Goal: Communication & Community: Answer question/provide support

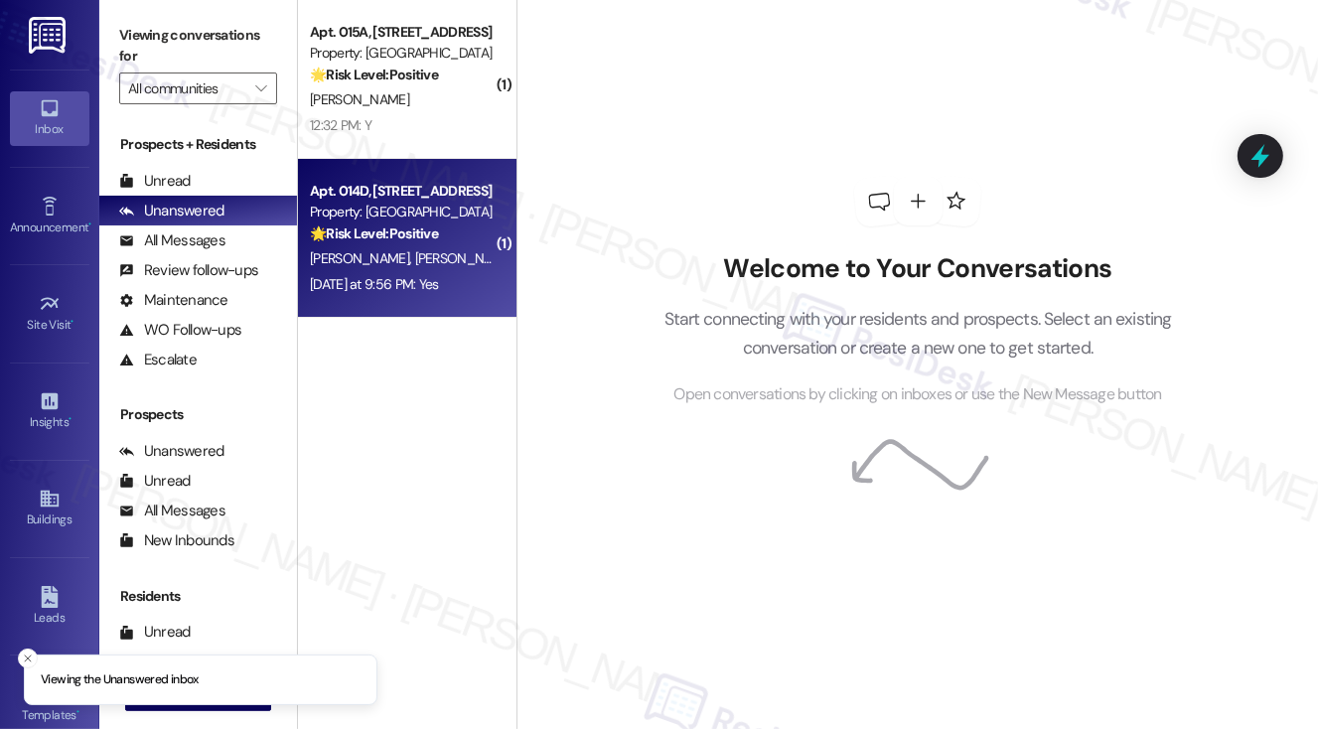
click at [398, 238] on strong "🌟 Risk Level: Positive" at bounding box center [374, 234] width 128 height 18
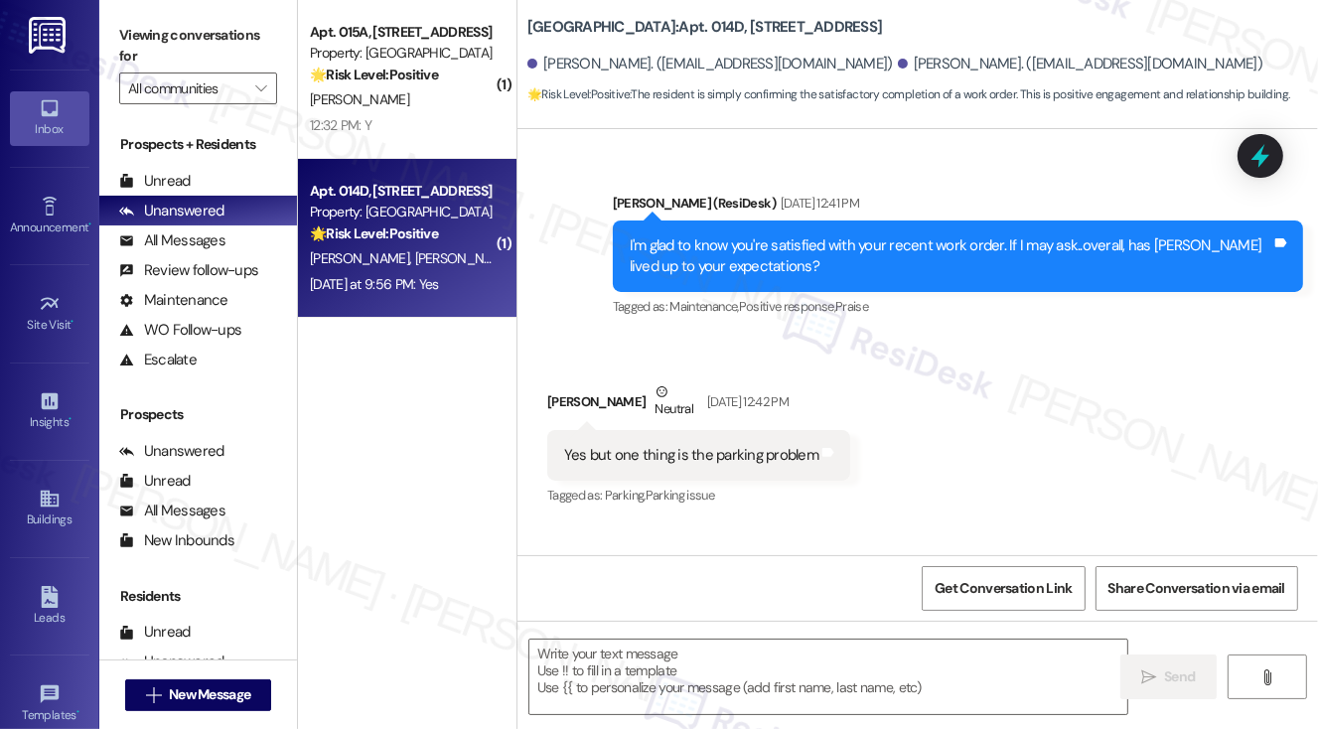
type textarea "Fetching suggested responses. Please feel free to read through the conversation…"
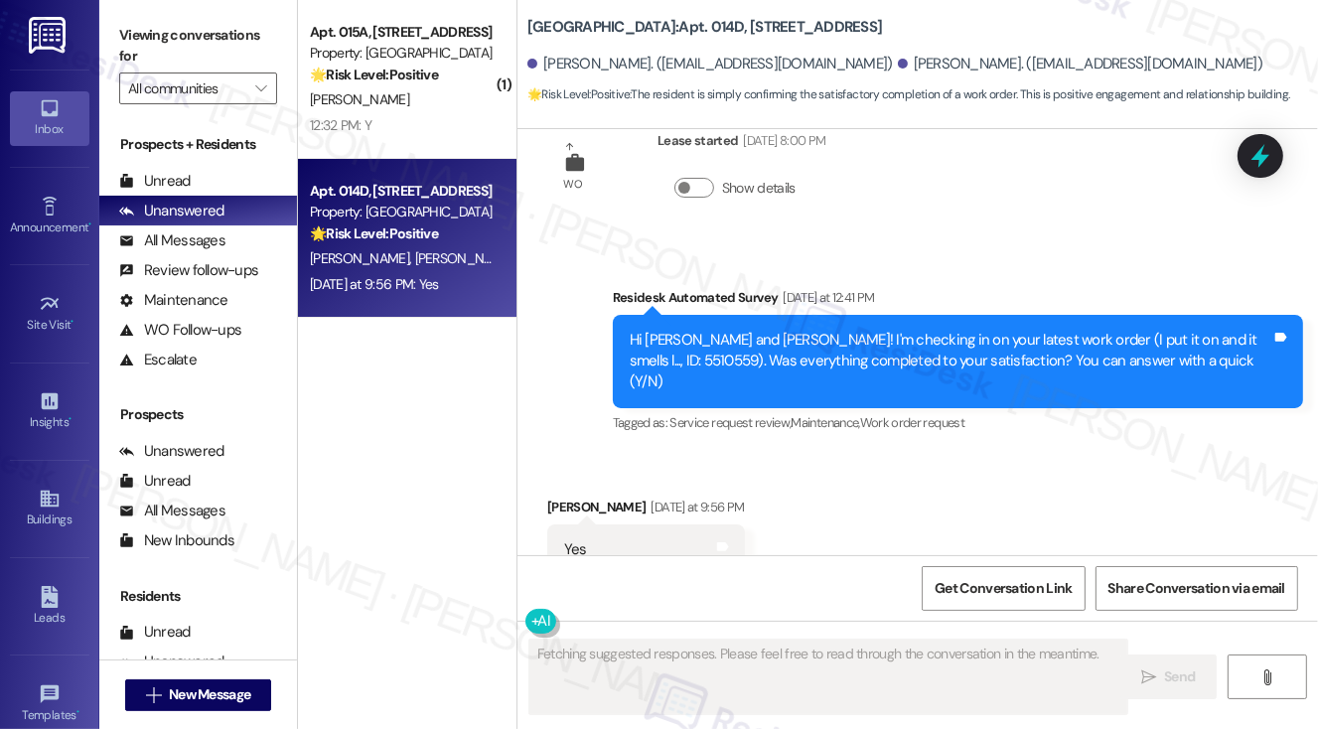
scroll to position [4041, 0]
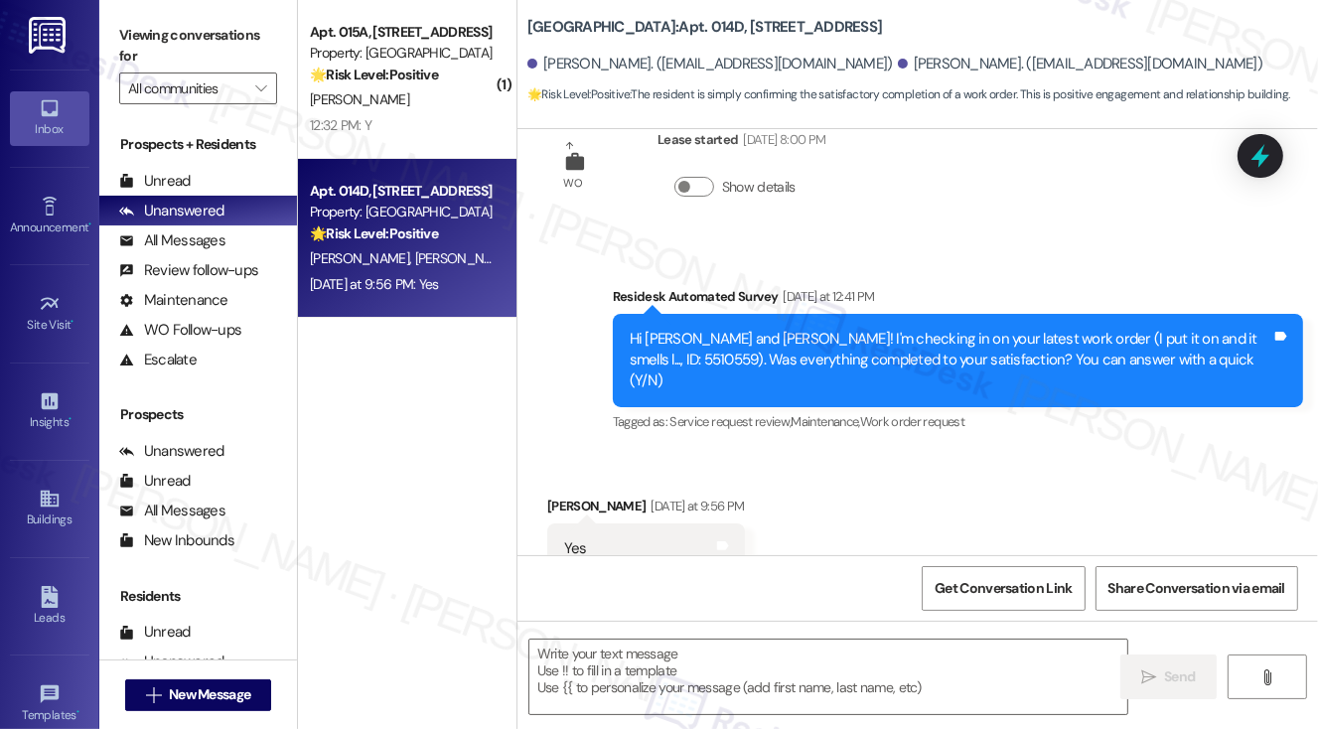
drag, startPoint x: 145, startPoint y: 43, endPoint x: 457, endPoint y: 331, distance: 424.7
click at [145, 43] on label "Viewing conversations for" at bounding box center [198, 46] width 158 height 53
click at [747, 683] on textarea at bounding box center [829, 677] width 599 height 75
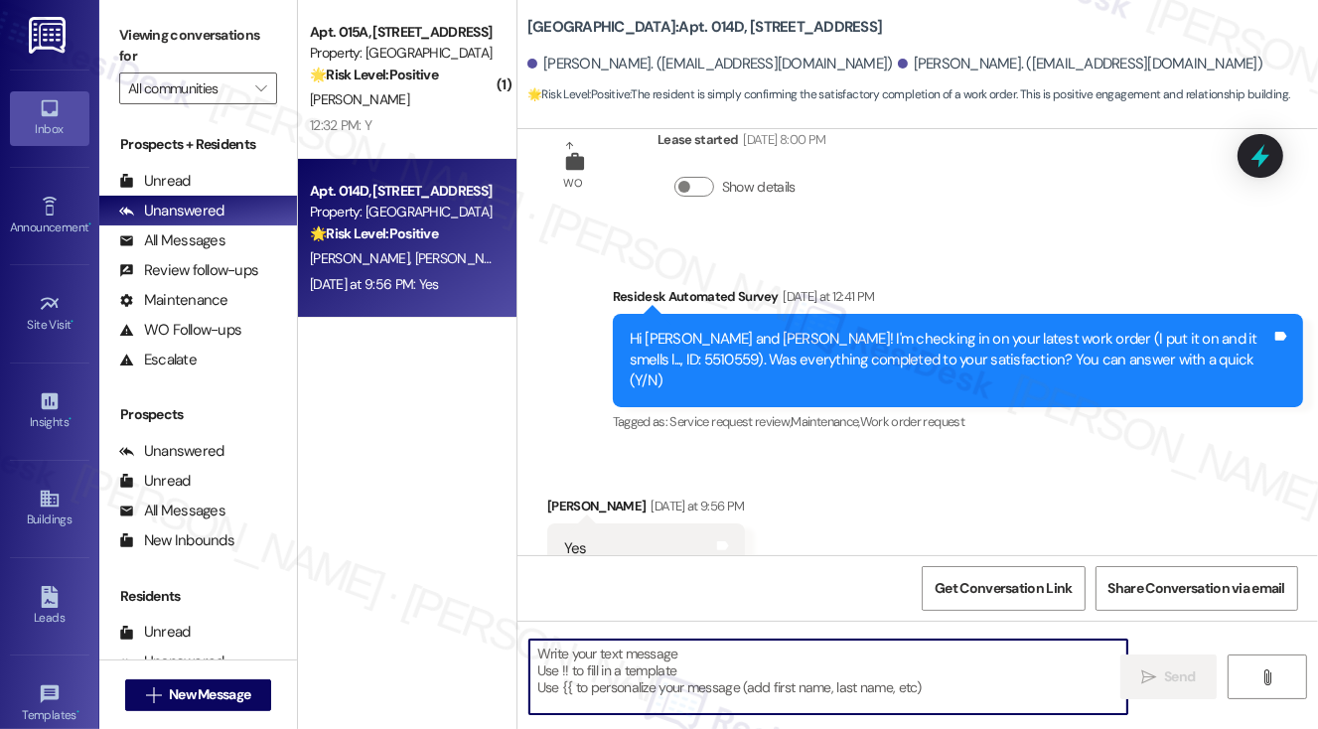
paste textarea "Hi {{first_name}}! I'm glad to hear that the latest work order was completed to…"
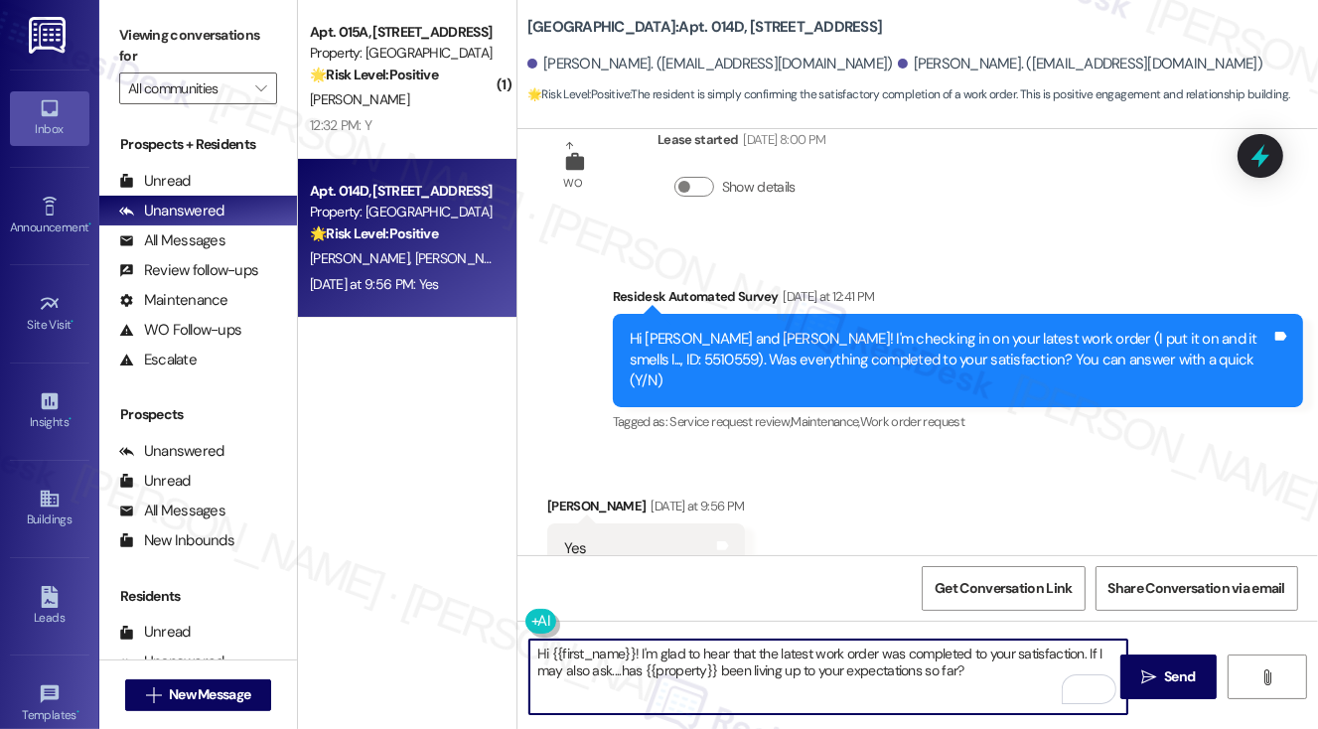
click at [586, 496] on div "[PERSON_NAME] [DATE] at 9:56 PM" at bounding box center [646, 510] width 198 height 28
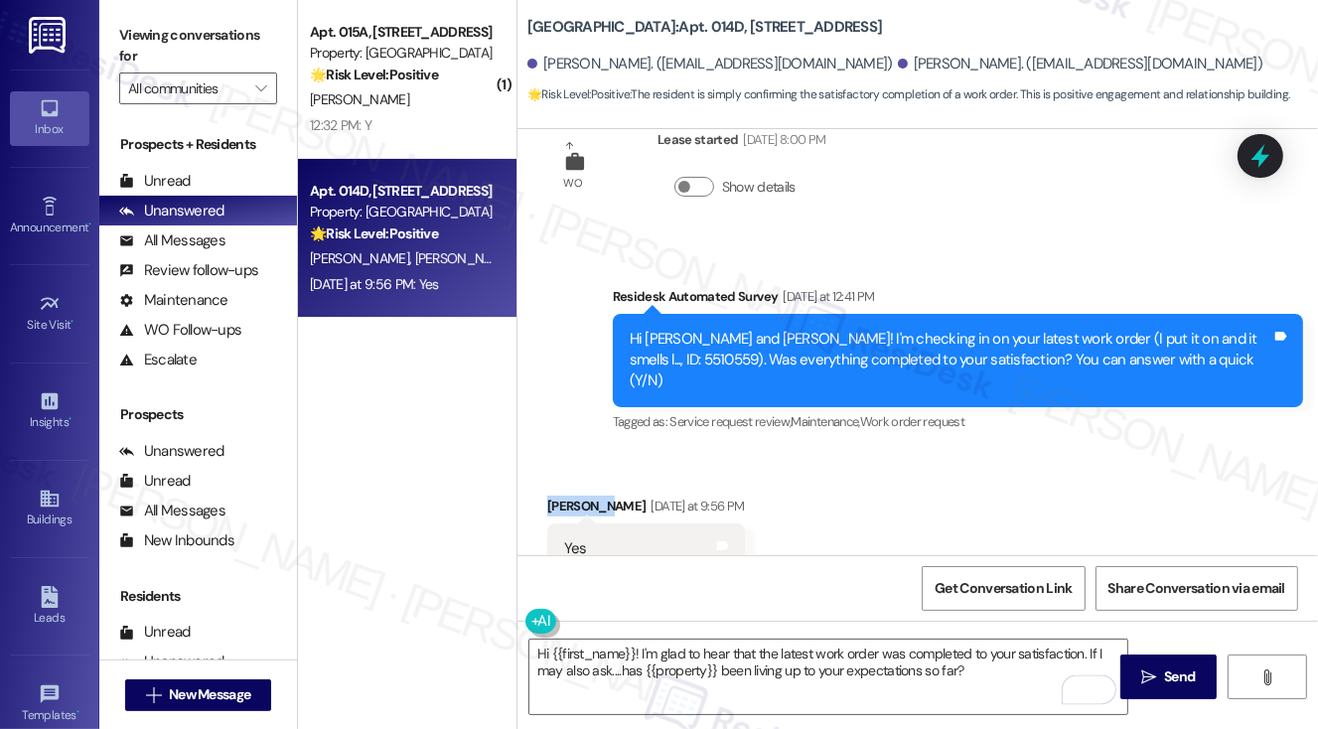
click at [586, 496] on div "[PERSON_NAME] [DATE] at 9:56 PM" at bounding box center [646, 510] width 198 height 28
copy div "[PERSON_NAME]"
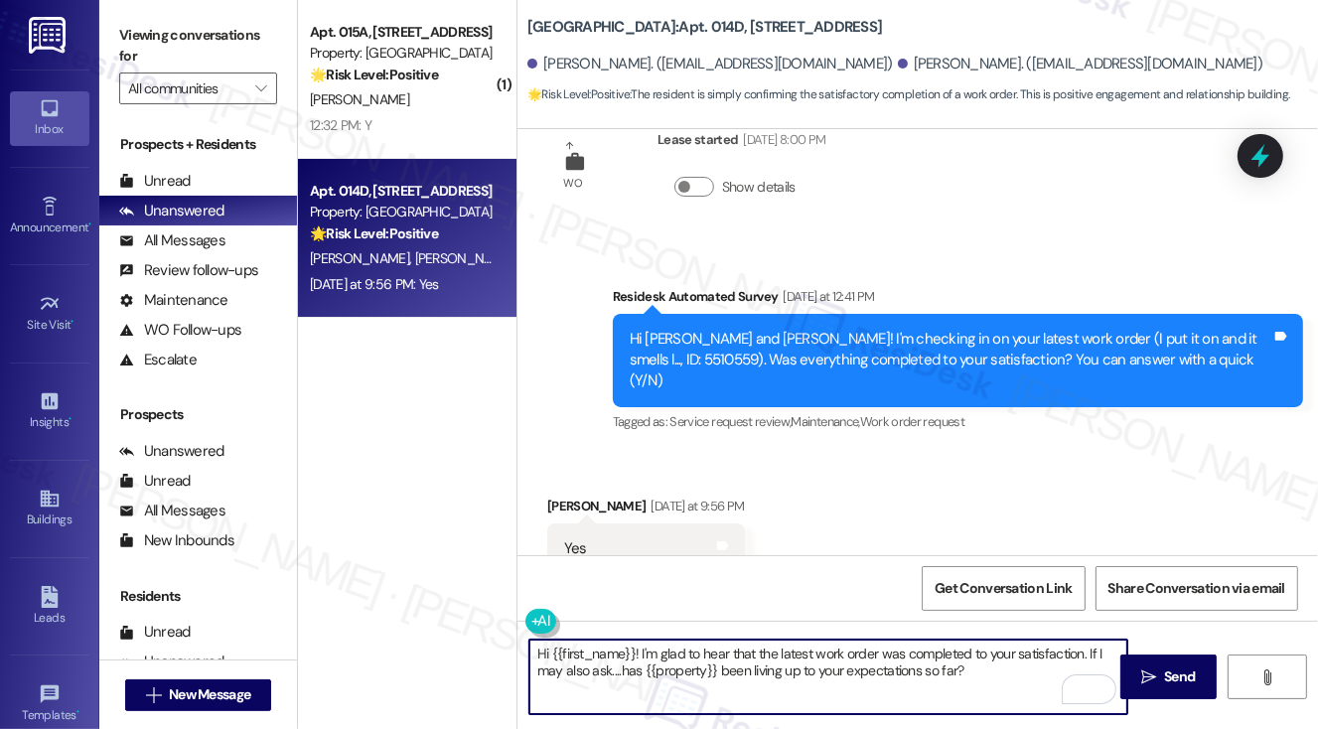
drag, startPoint x: 549, startPoint y: 651, endPoint x: 638, endPoint y: 649, distance: 88.4
click at [638, 649] on textarea "Hi {{first_name}}! I'm glad to hear that the latest work order was completed to…" at bounding box center [829, 677] width 599 height 75
paste textarea "[PERSON_NAME]"
click at [970, 659] on textarea "Hi [PERSON_NAME]! I'm glad to hear that the latest work order was completed to …" at bounding box center [829, 677] width 599 height 75
type textarea "Hi [PERSON_NAME]! I'm glad to hear that the latest work order was completed to …"
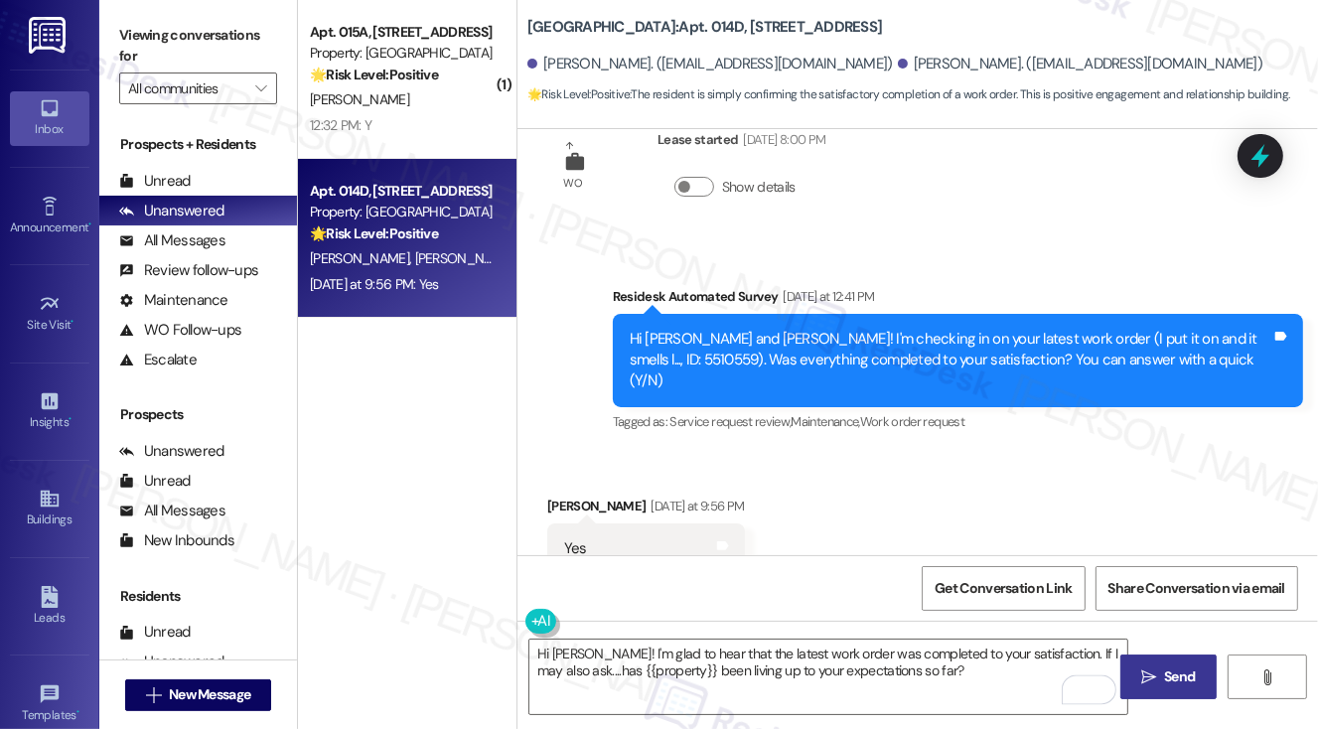
click at [1157, 667] on span " Send" at bounding box center [1169, 677] width 63 height 21
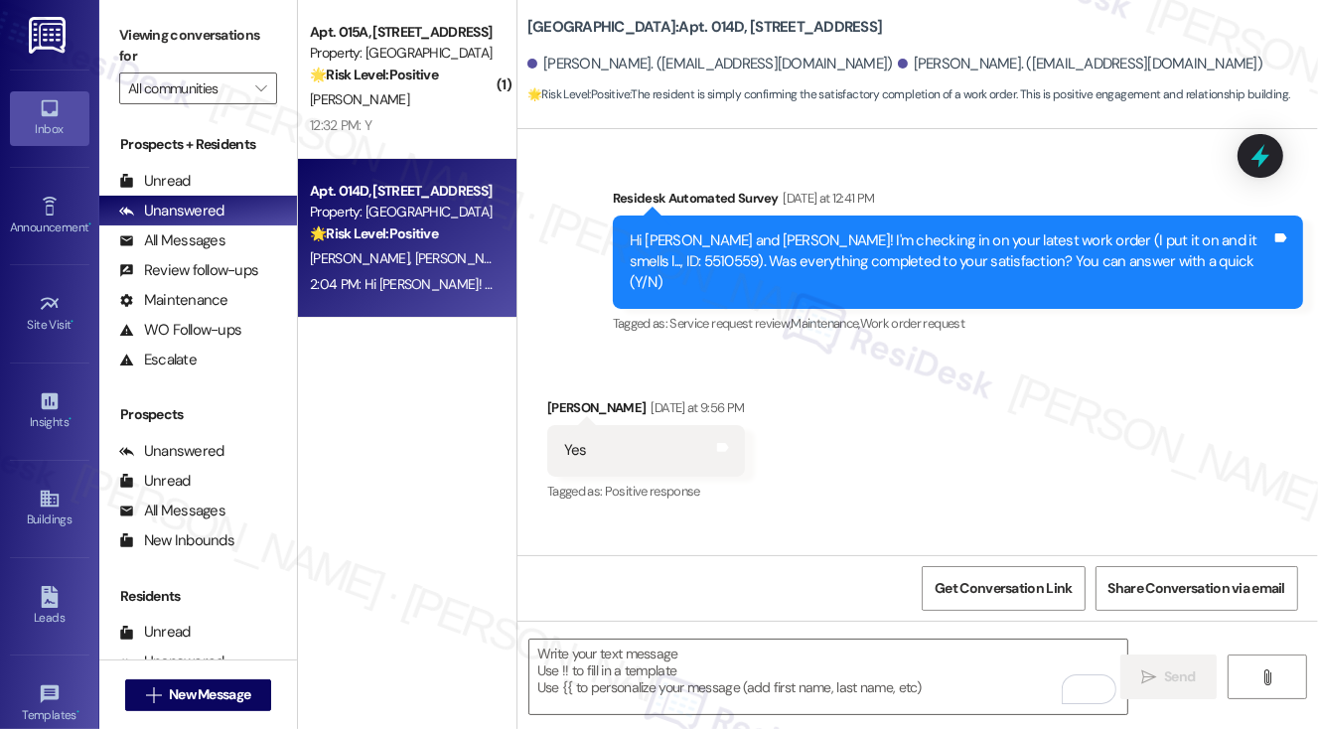
scroll to position [4201, 0]
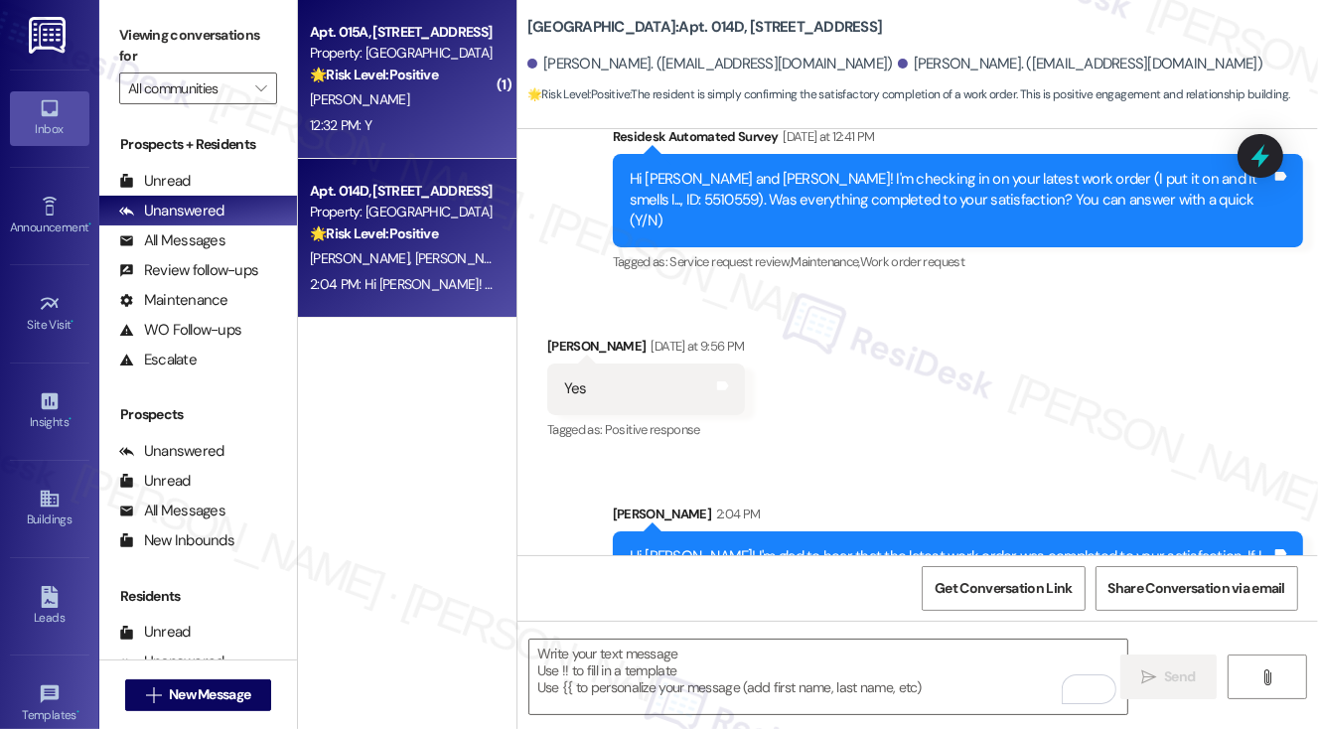
click at [367, 120] on div "12:32 PM: Y 12:32 PM: Y" at bounding box center [341, 125] width 62 height 18
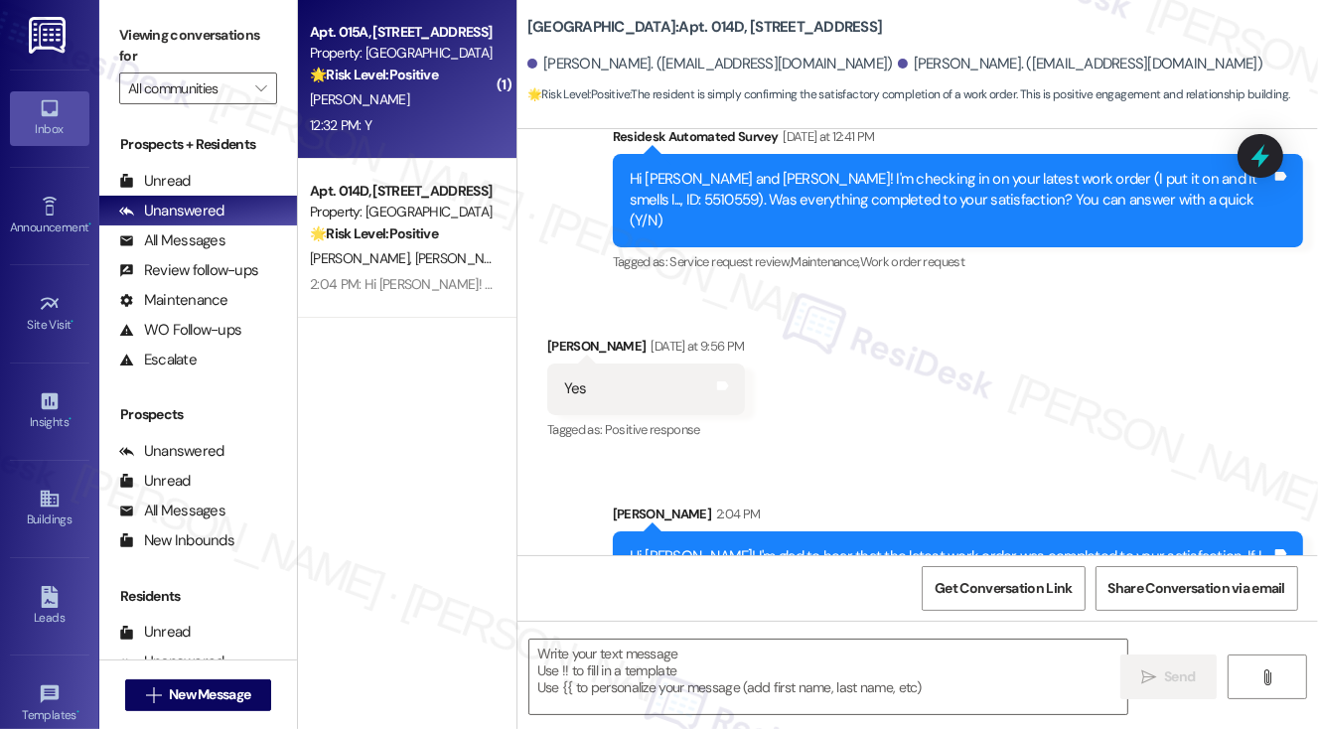
type textarea "Fetching suggested responses. Please feel free to read through the conversation…"
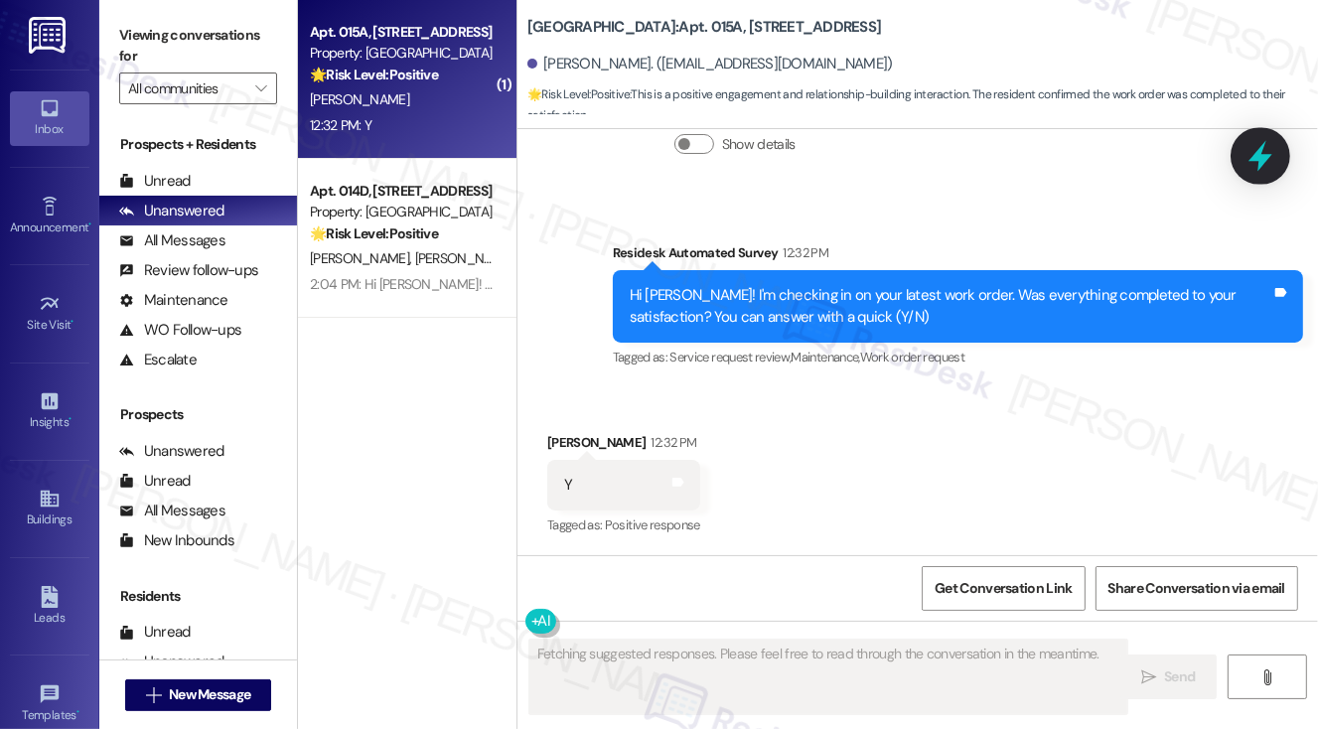
scroll to position [2067, 0]
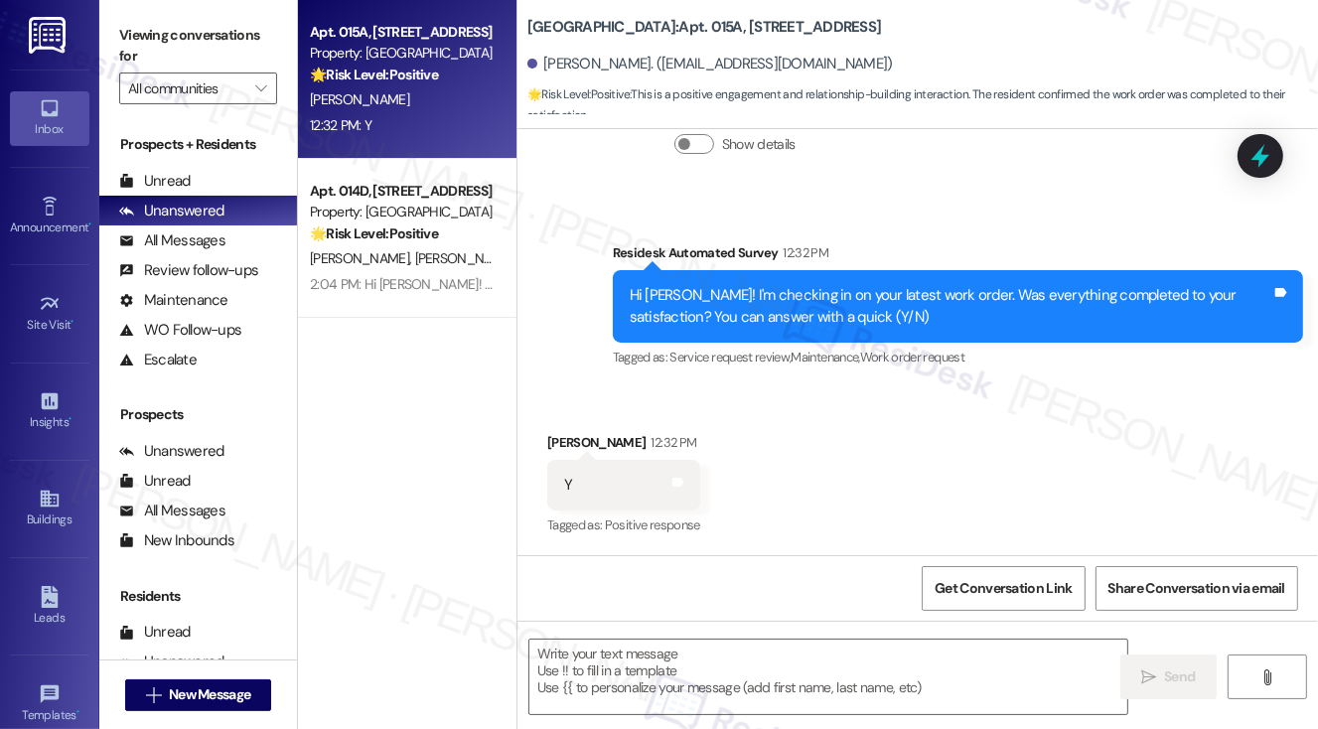
drag, startPoint x: 127, startPoint y: 47, endPoint x: 211, endPoint y: 134, distance: 120.9
click at [127, 47] on label "Viewing conversations for" at bounding box center [198, 46] width 158 height 53
click at [636, 663] on textarea at bounding box center [829, 677] width 599 height 75
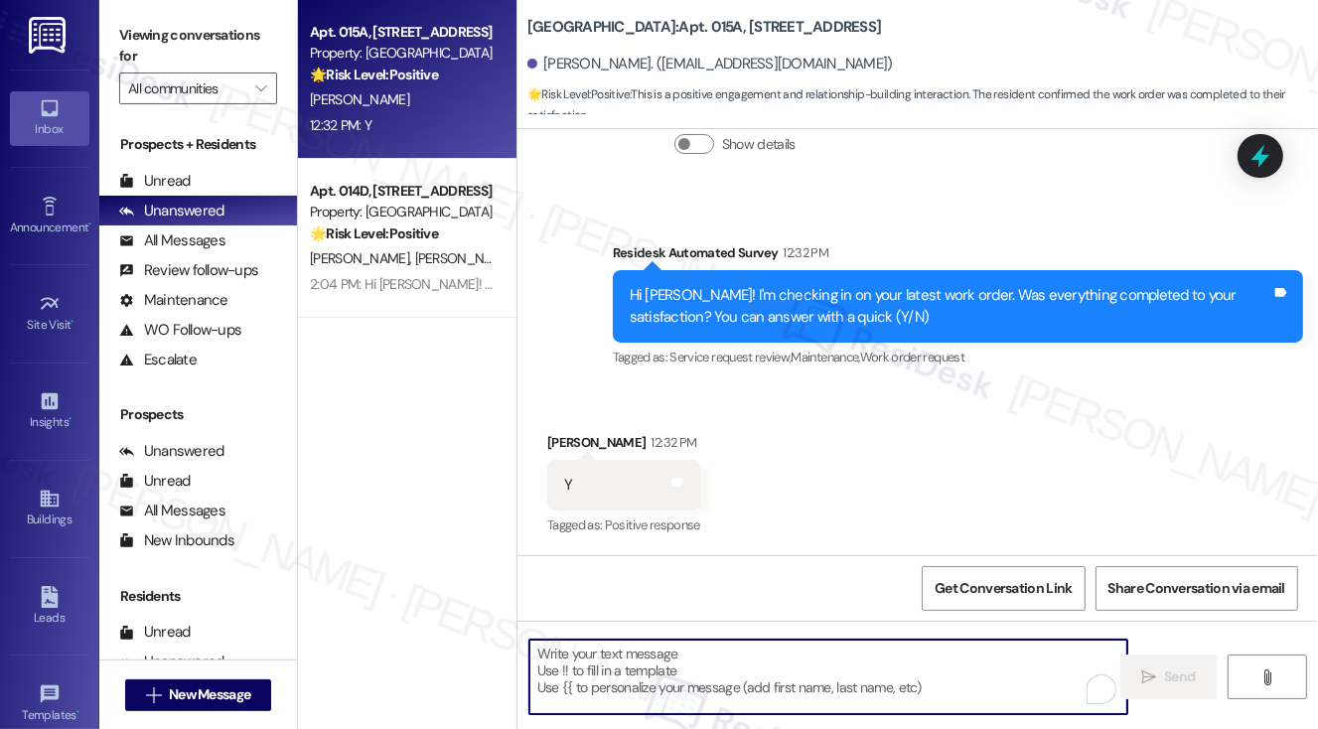
paste textarea "Hi {{first_name}}! I'm glad to hear that the latest work order was completed to…"
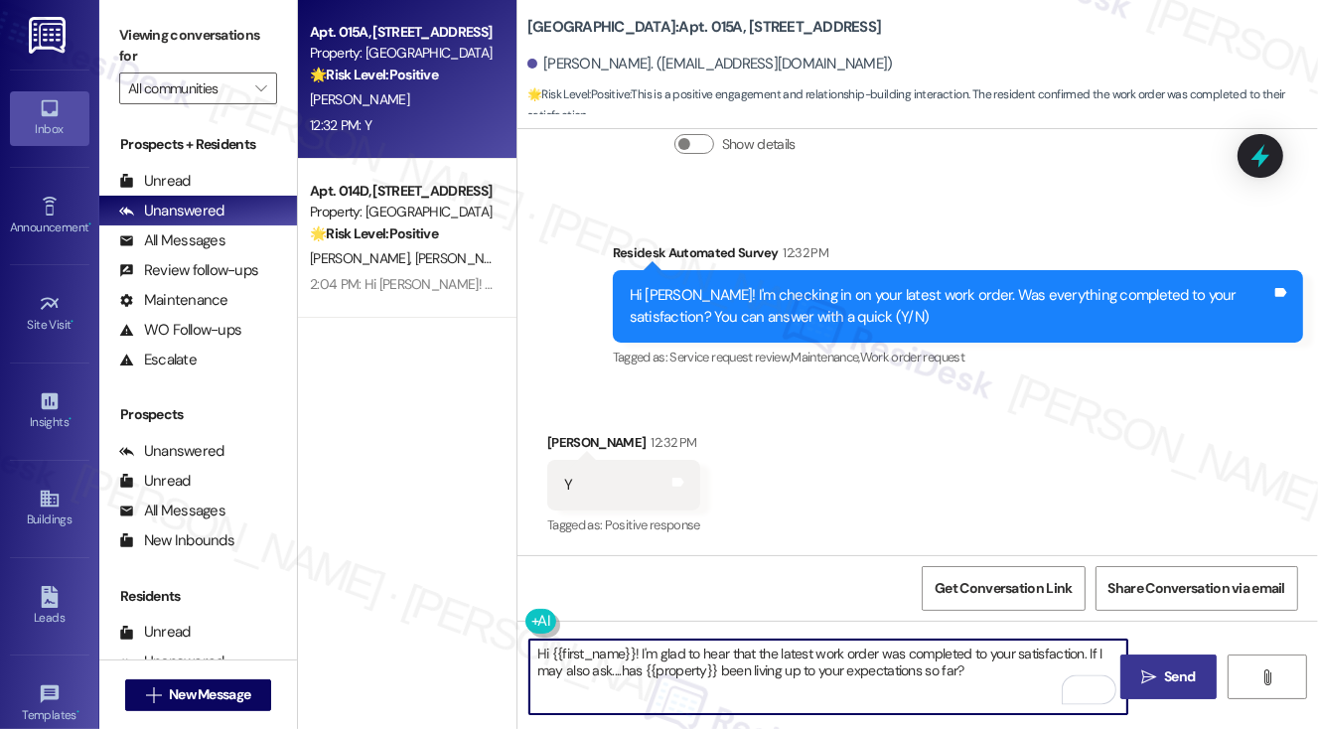
type textarea "Hi {{first_name}}! I'm glad to hear that the latest work order was completed to…"
click at [1150, 671] on icon "" at bounding box center [1149, 678] width 15 height 16
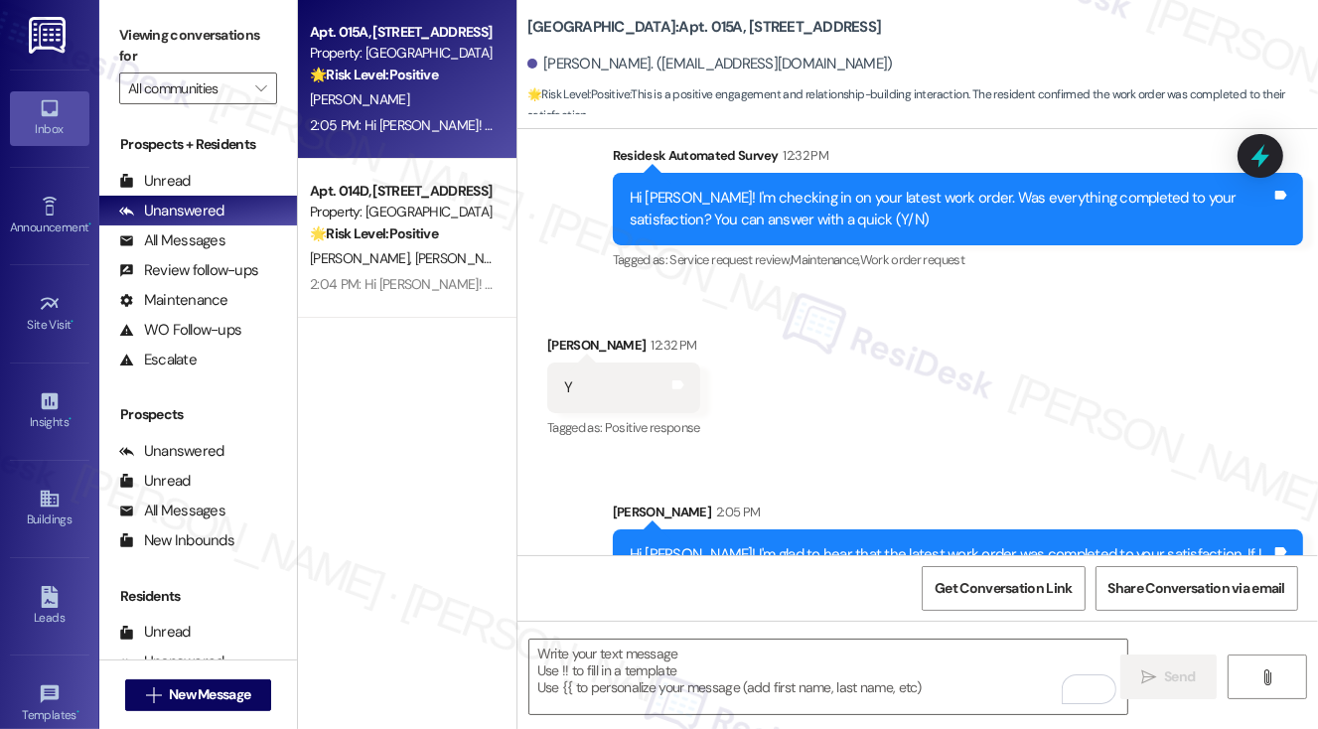
scroll to position [2226, 0]
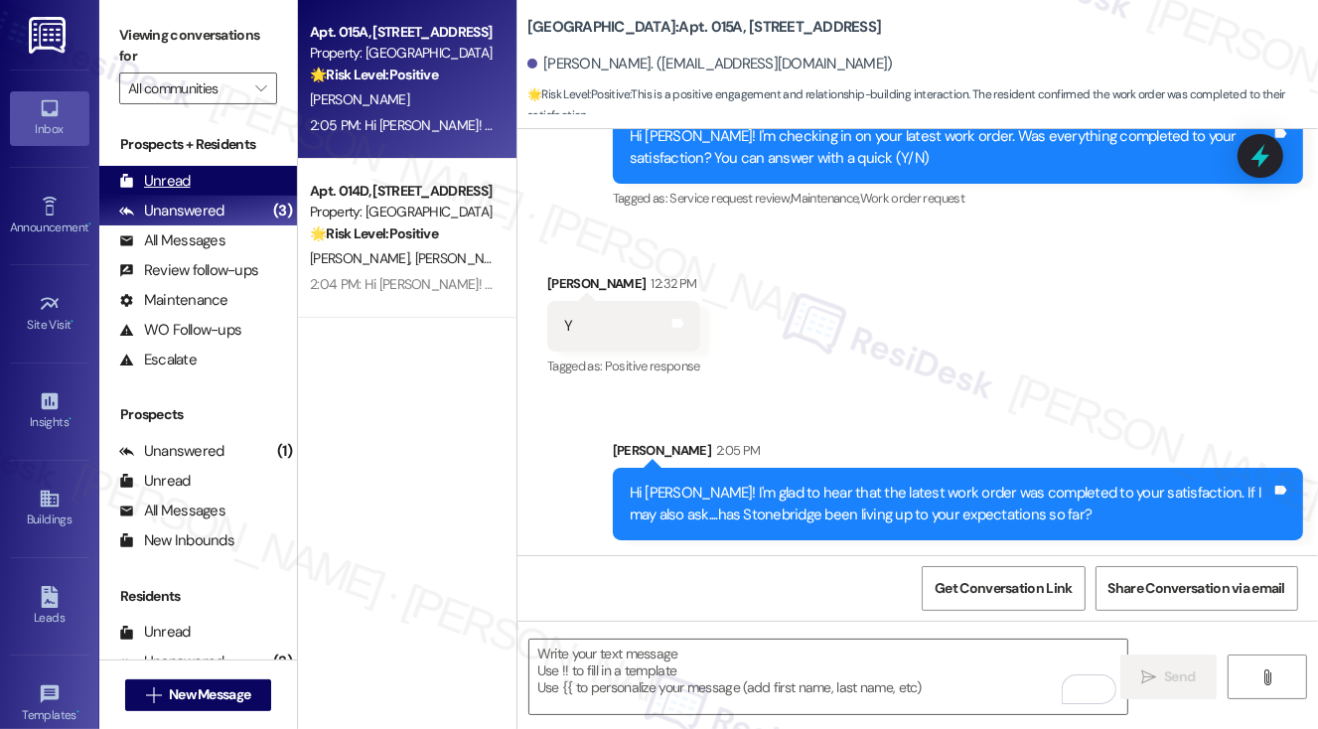
click at [221, 178] on div "Unread (0)" at bounding box center [198, 181] width 198 height 30
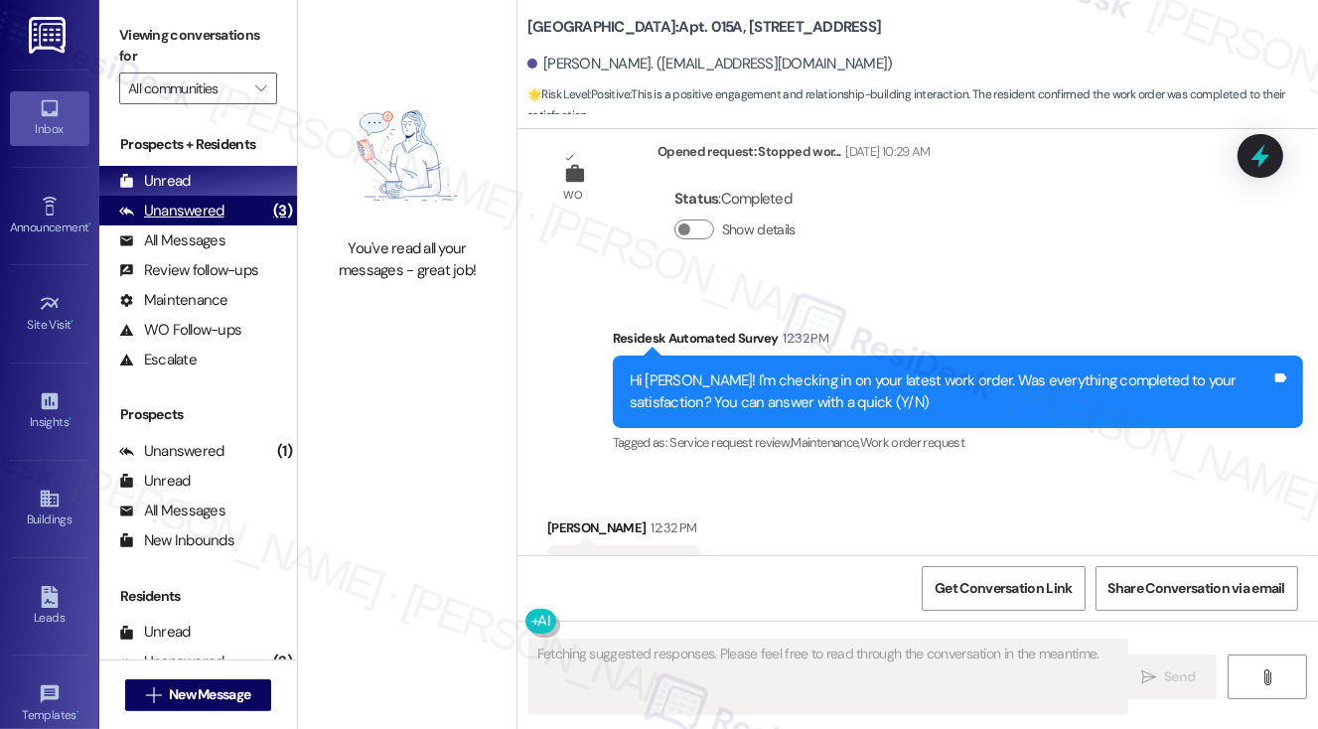
scroll to position [2066, 0]
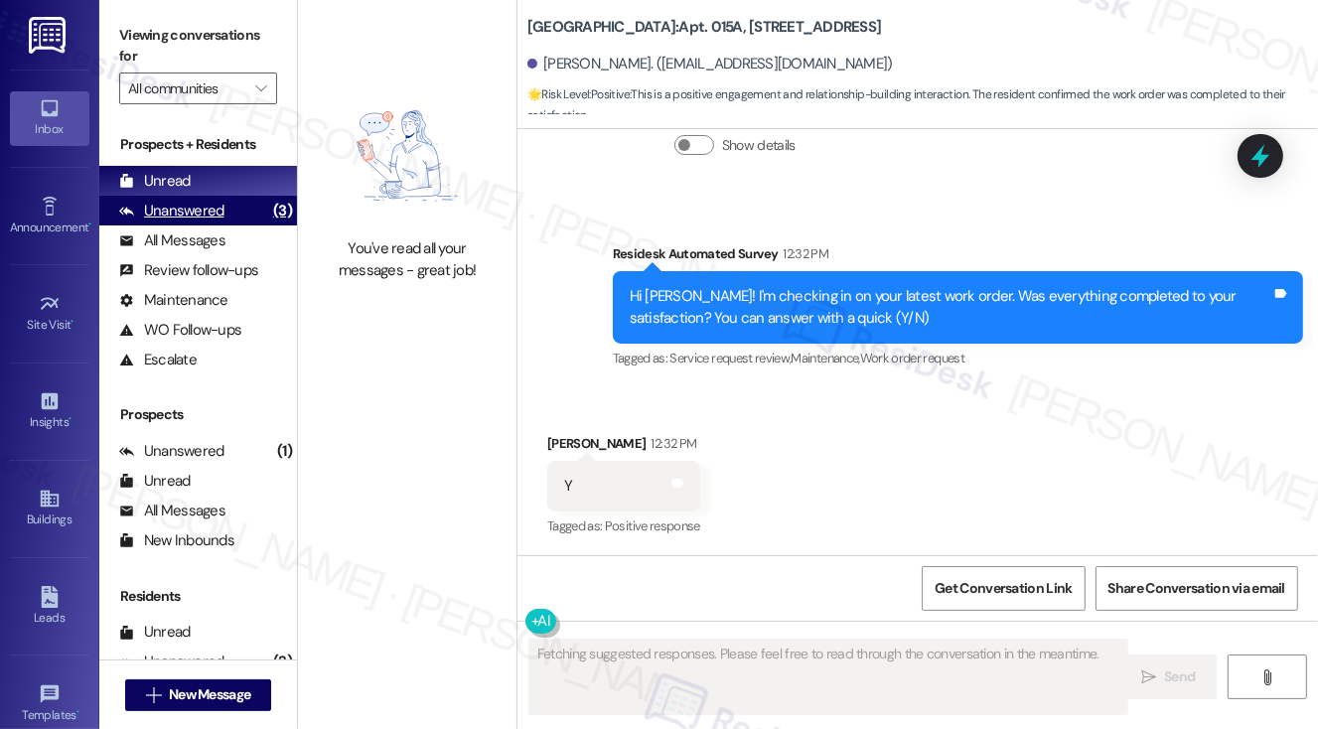
click at [268, 210] on div "(3)" at bounding box center [282, 211] width 29 height 31
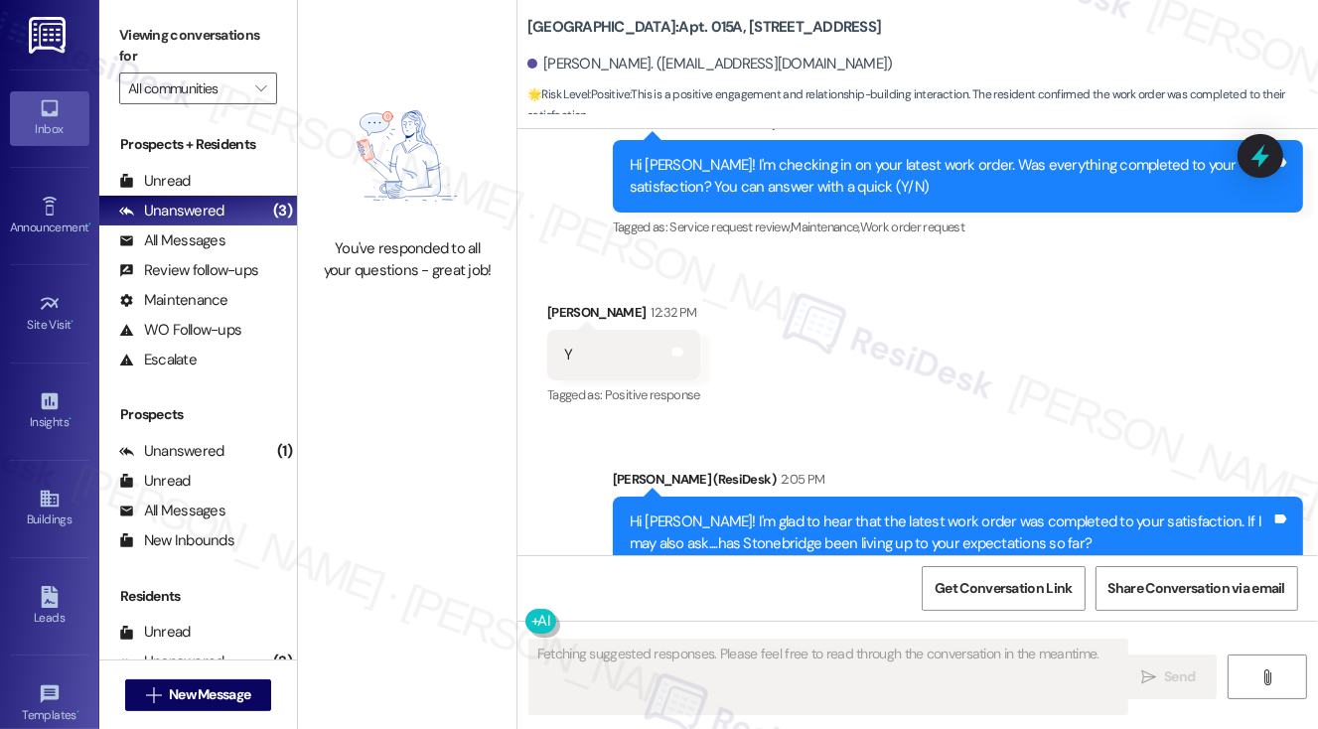
scroll to position [2255, 0]
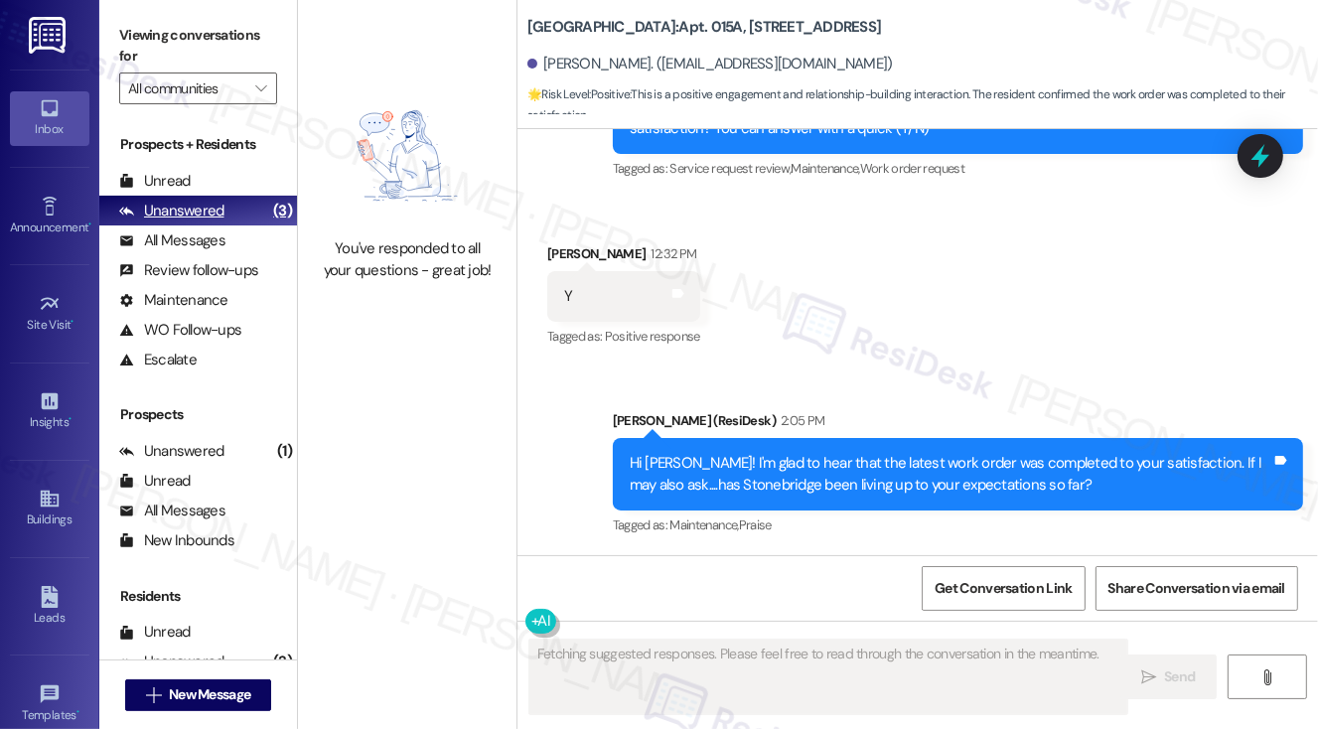
click at [245, 207] on div "Unanswered (3)" at bounding box center [198, 211] width 198 height 30
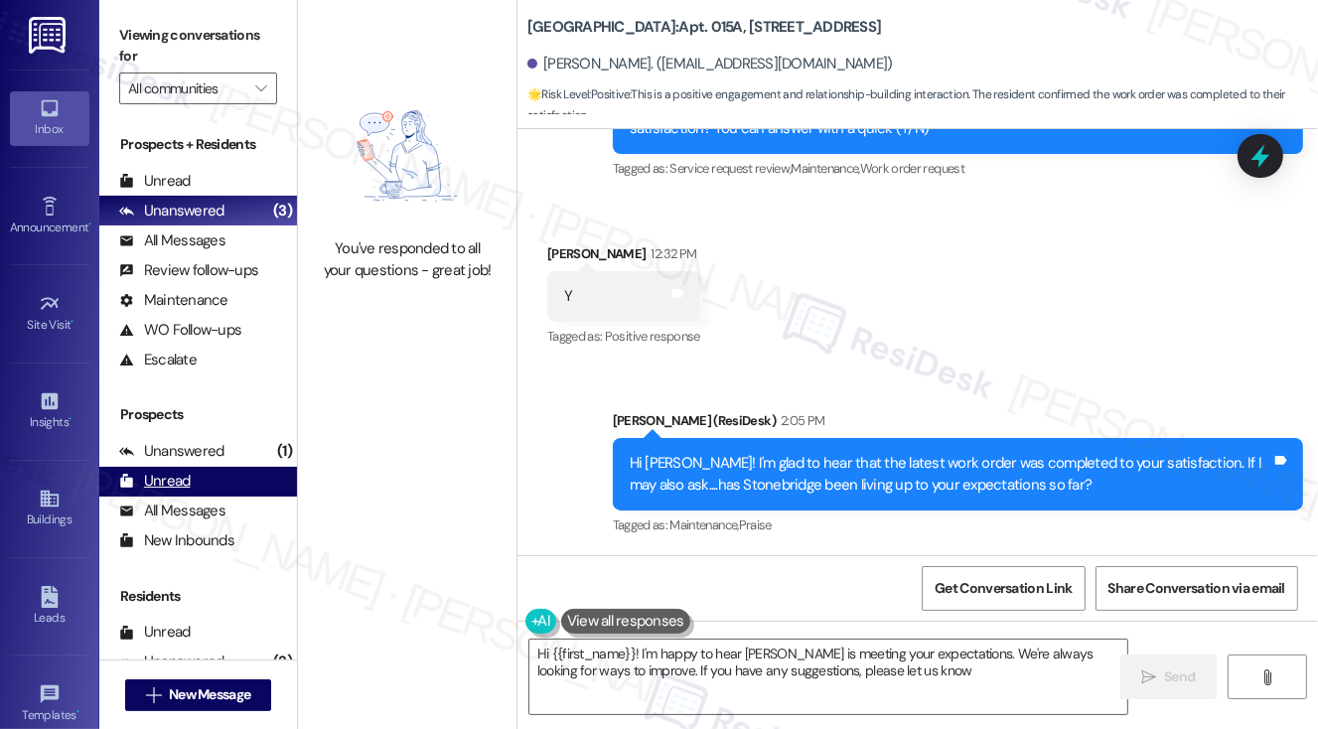
type textarea "Hi {{first_name}}! I'm happy to hear [PERSON_NAME] is meeting your expectations…"
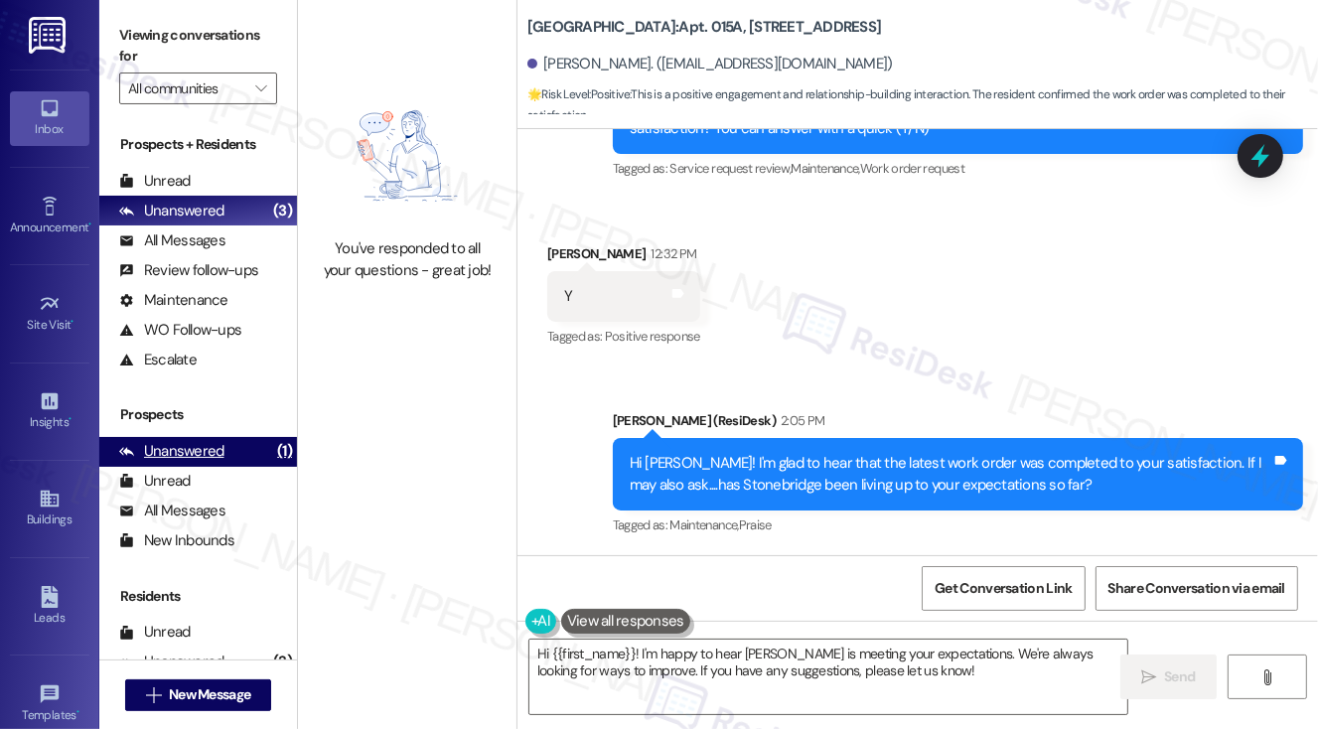
click at [254, 456] on div "Unanswered (1)" at bounding box center [198, 452] width 198 height 30
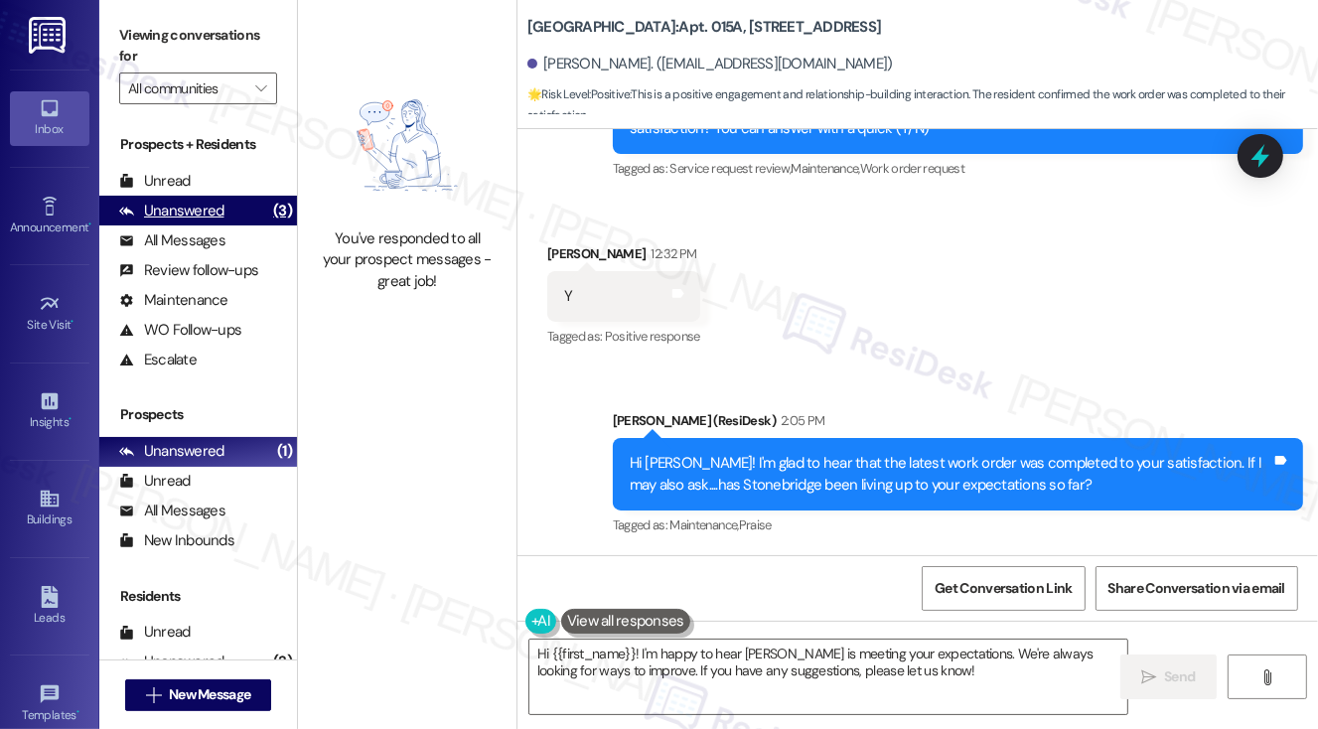
click at [232, 206] on div "Unanswered (3)" at bounding box center [198, 211] width 198 height 30
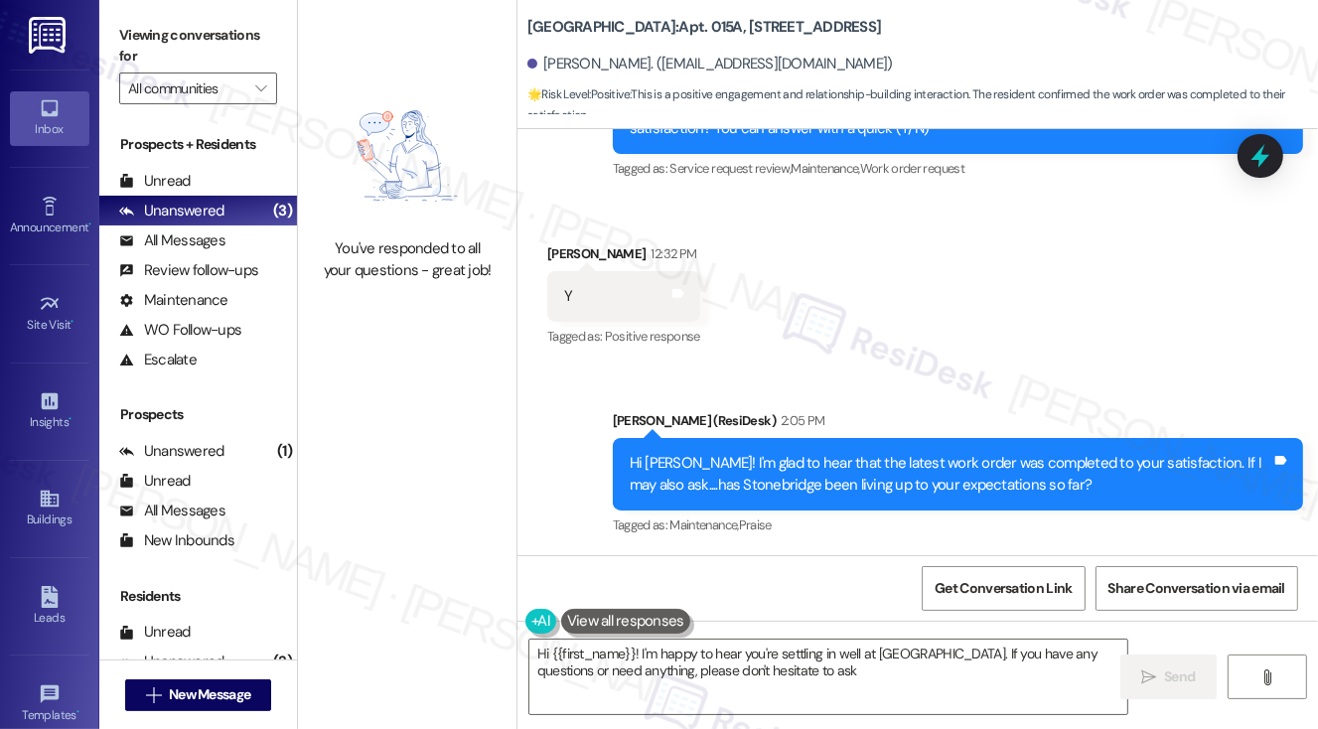
type textarea "Hi {{first_name}}! I'm happy to hear you're settling in well at [GEOGRAPHIC_DAT…"
